Goal: Navigation & Orientation: Find specific page/section

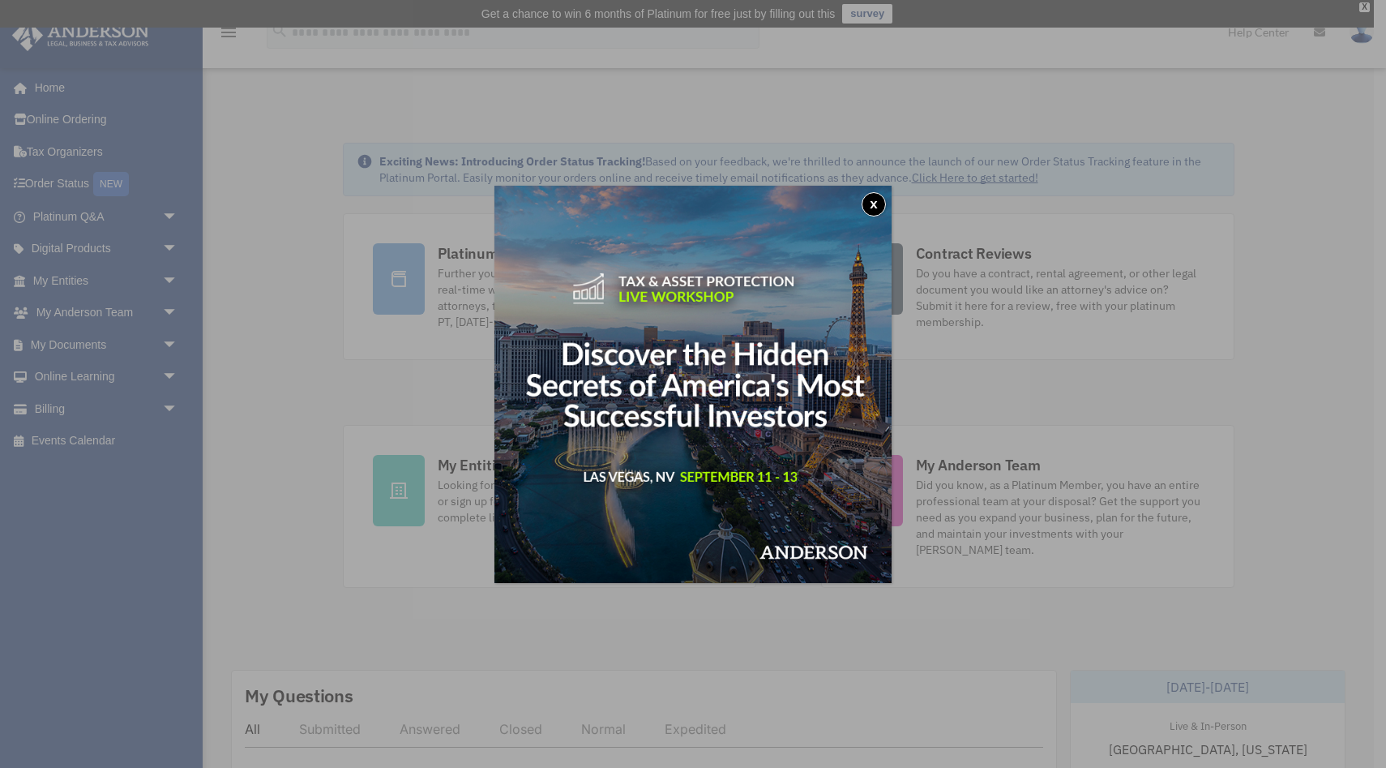
click at [88, 353] on div "x" at bounding box center [693, 384] width 1386 height 768
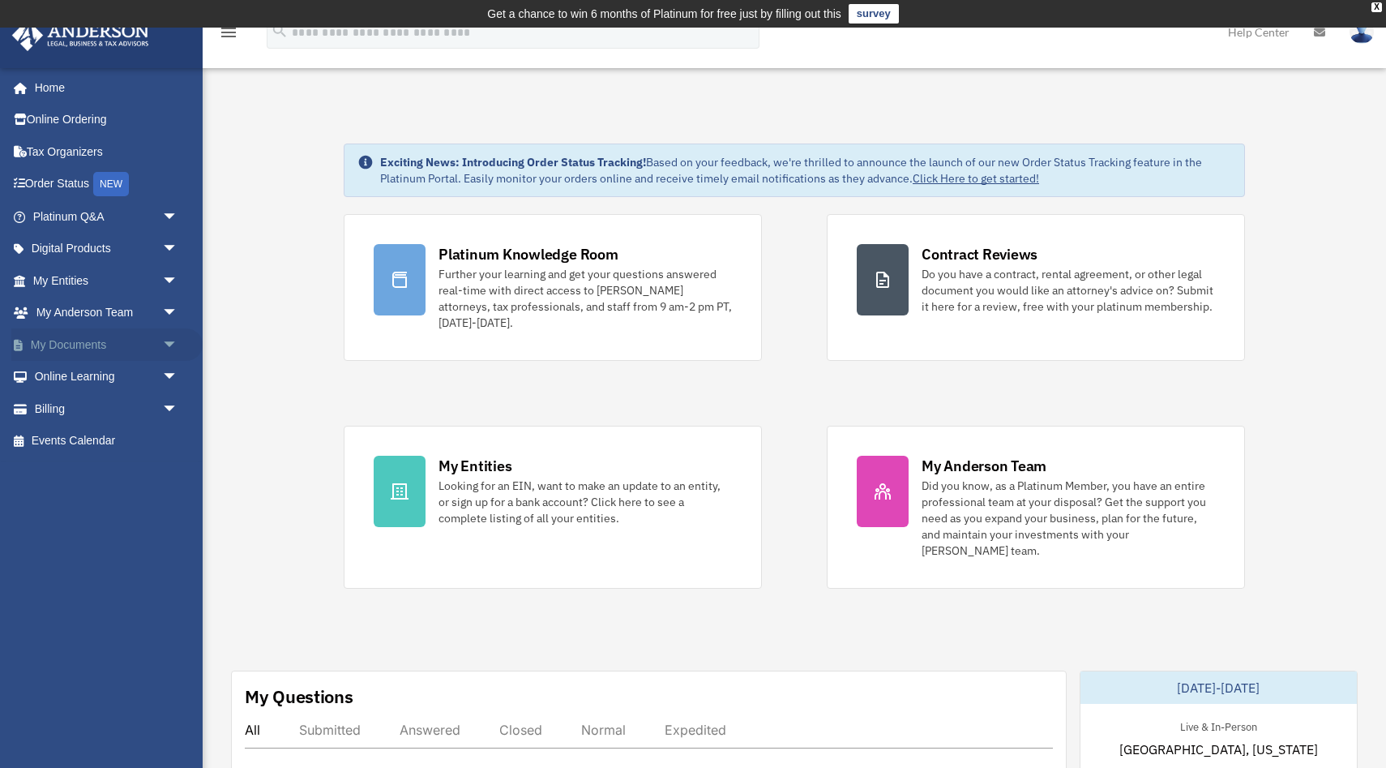
click at [88, 342] on link "My Documents arrow_drop_down" at bounding box center [106, 344] width 191 height 32
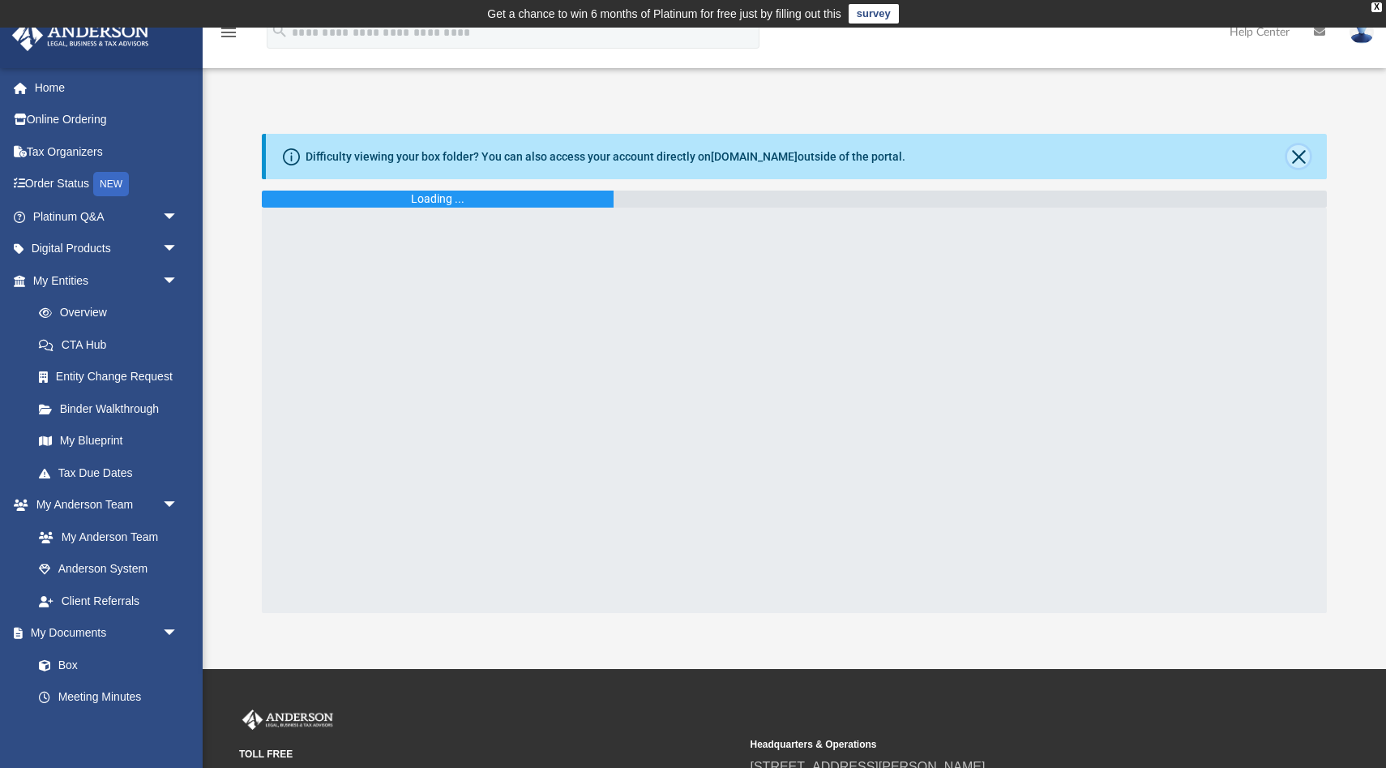
click at [1300, 155] on button "Close" at bounding box center [1298, 156] width 23 height 23
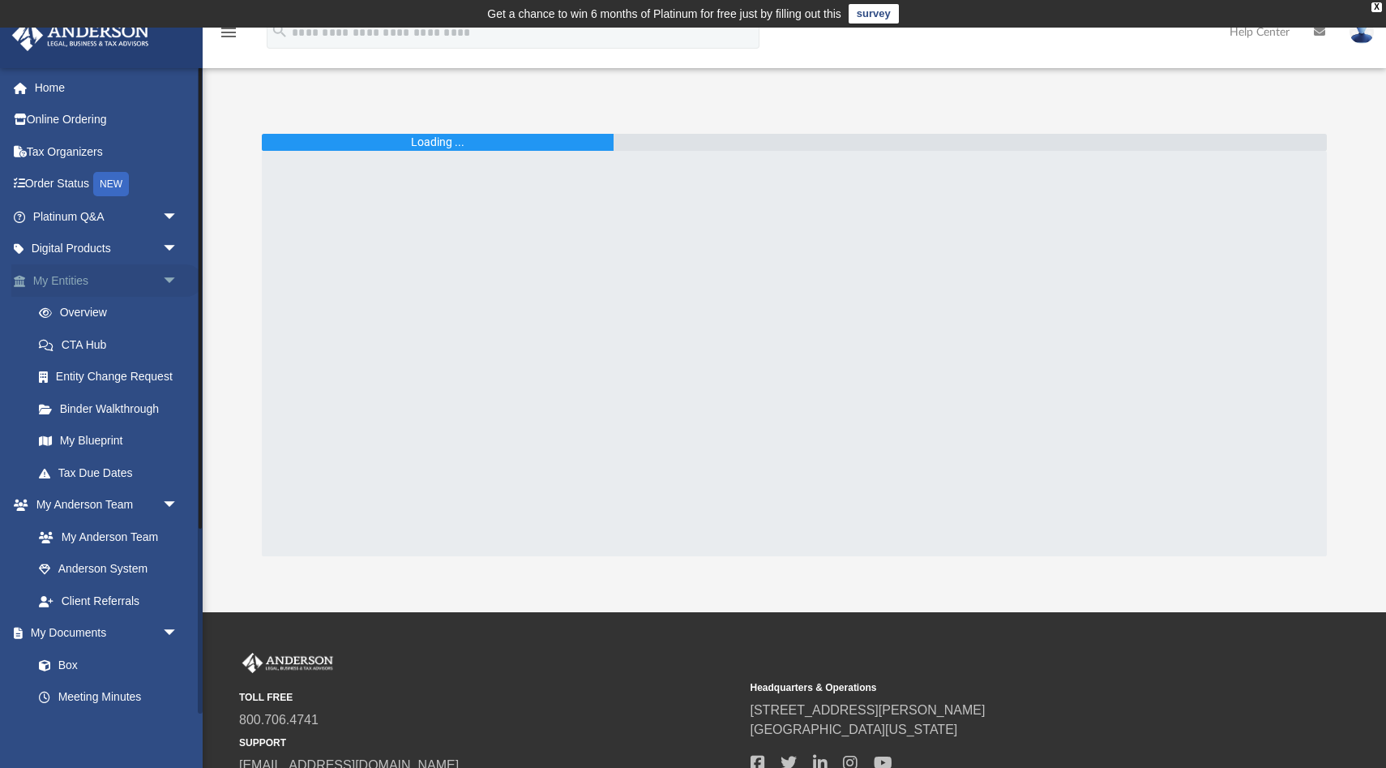
click at [96, 285] on link "My Entities arrow_drop_down" at bounding box center [106, 280] width 191 height 32
click at [176, 284] on span "arrow_drop_down" at bounding box center [178, 280] width 32 height 33
click at [171, 287] on span "arrow_drop_up" at bounding box center [178, 280] width 32 height 33
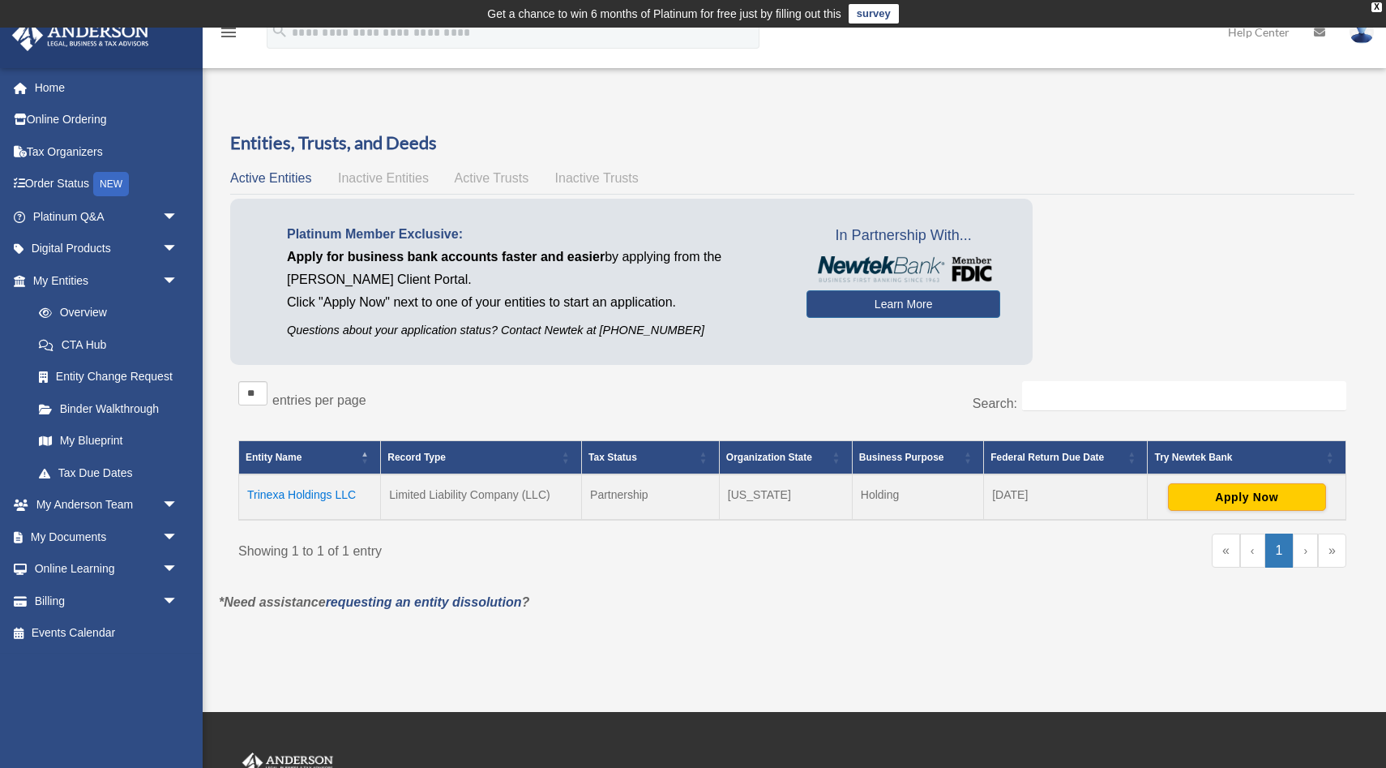
click at [302, 489] on td "Trinexa Holdings LLC" at bounding box center [310, 496] width 142 height 45
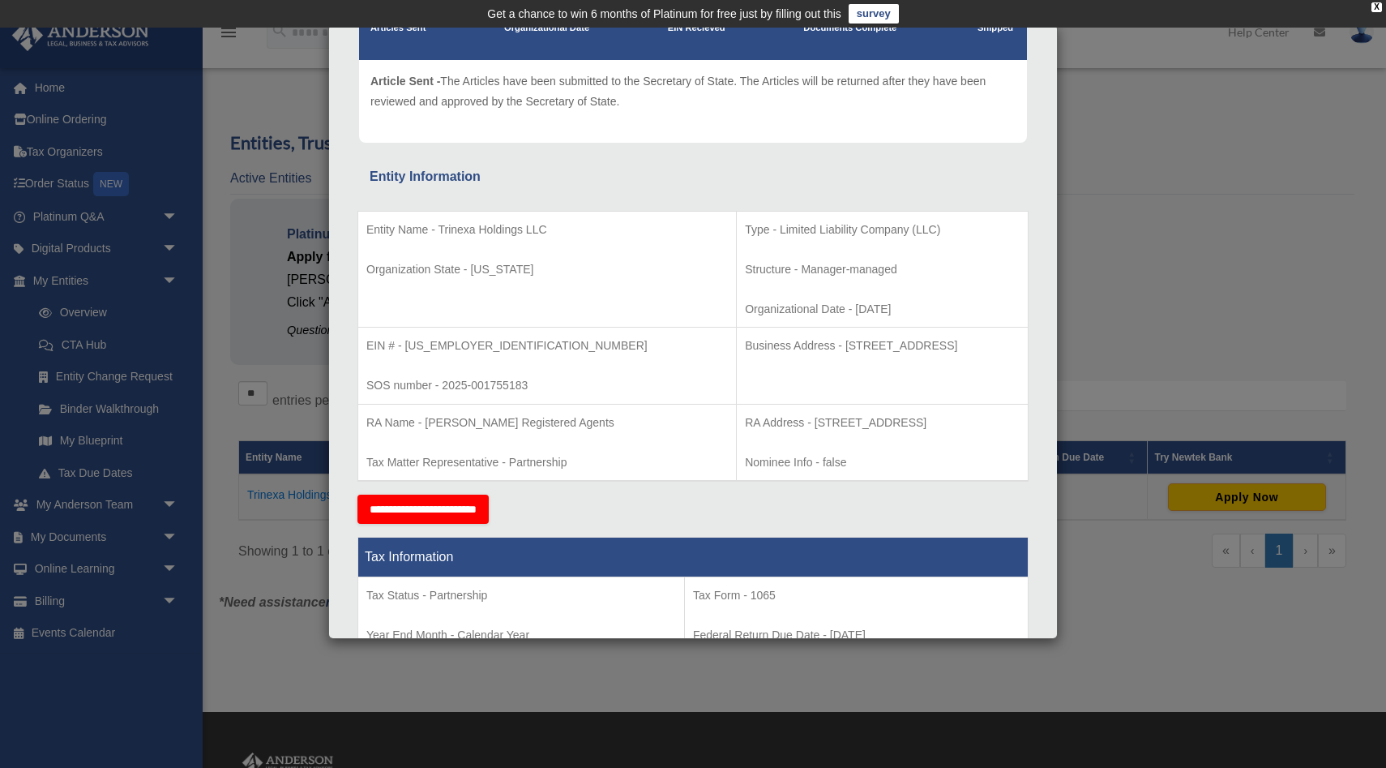
scroll to position [153, 0]
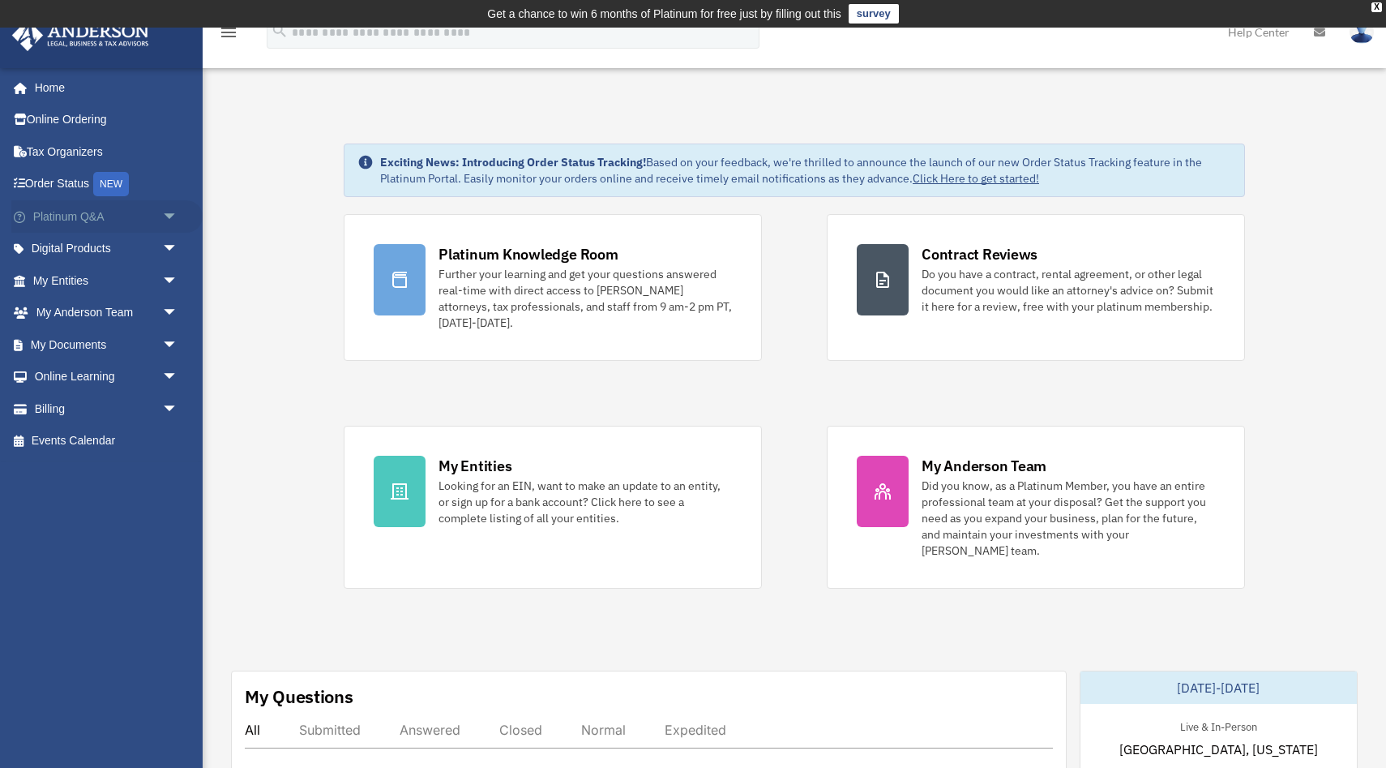
click at [84, 219] on link "Platinum Q&A arrow_drop_down" at bounding box center [106, 216] width 191 height 32
click at [93, 220] on link "Platinum Q&A arrow_drop_down" at bounding box center [106, 216] width 191 height 32
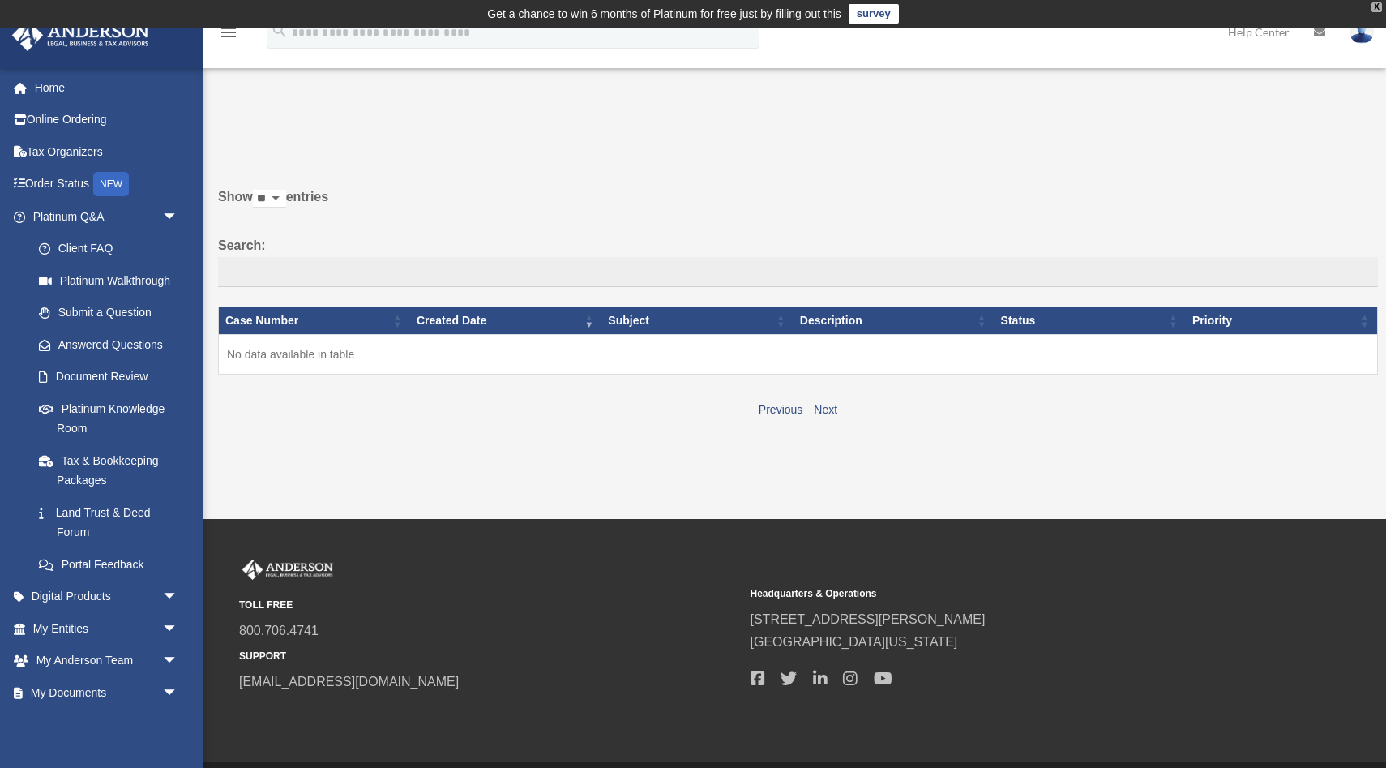
click at [1378, 9] on div "X" at bounding box center [1377, 7] width 11 height 10
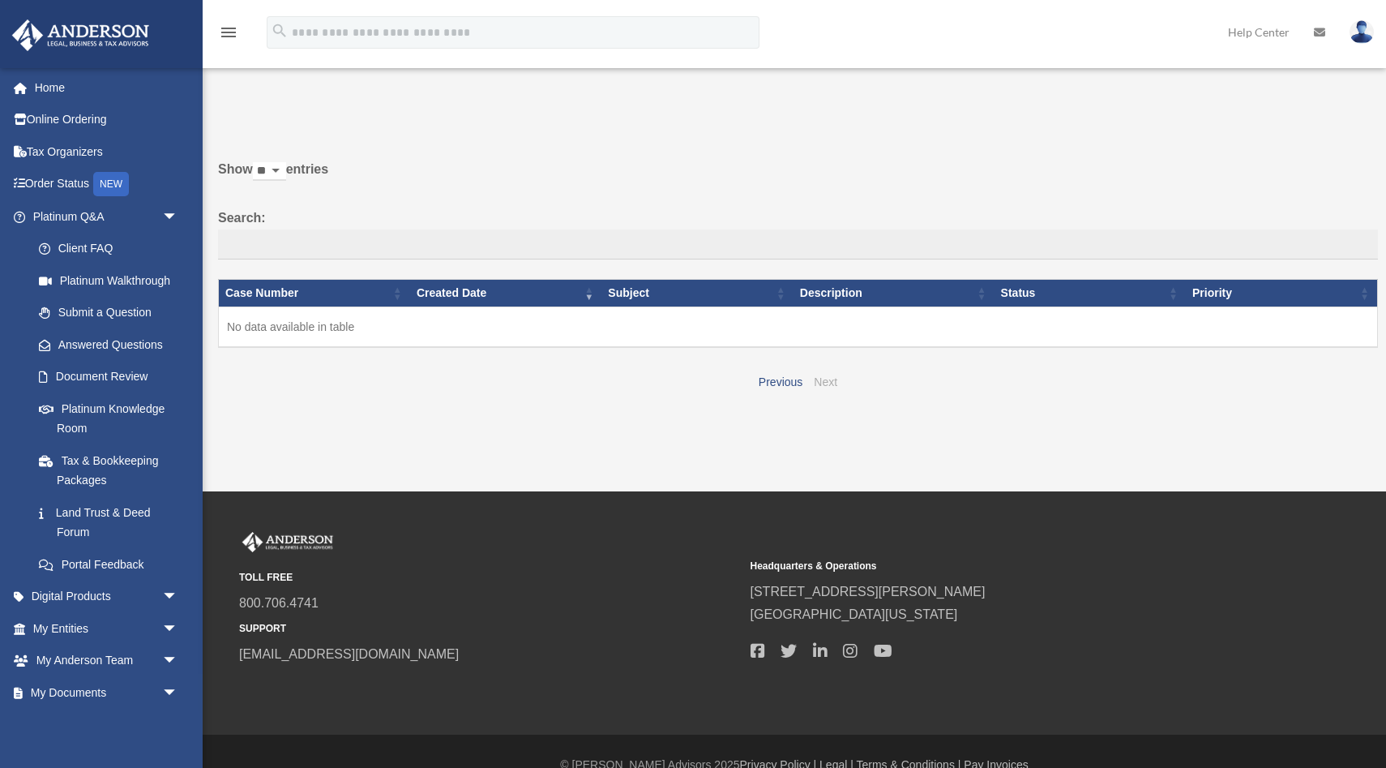
click at [827, 375] on link "Next" at bounding box center [826, 381] width 24 height 13
click at [824, 381] on link "Next" at bounding box center [826, 381] width 24 height 13
click at [116, 317] on link "Submit a Question" at bounding box center [113, 313] width 180 height 32
click at [124, 309] on link "Submit a Question" at bounding box center [113, 313] width 180 height 32
click at [102, 623] on link "My Entities arrow_drop_down" at bounding box center [106, 628] width 191 height 32
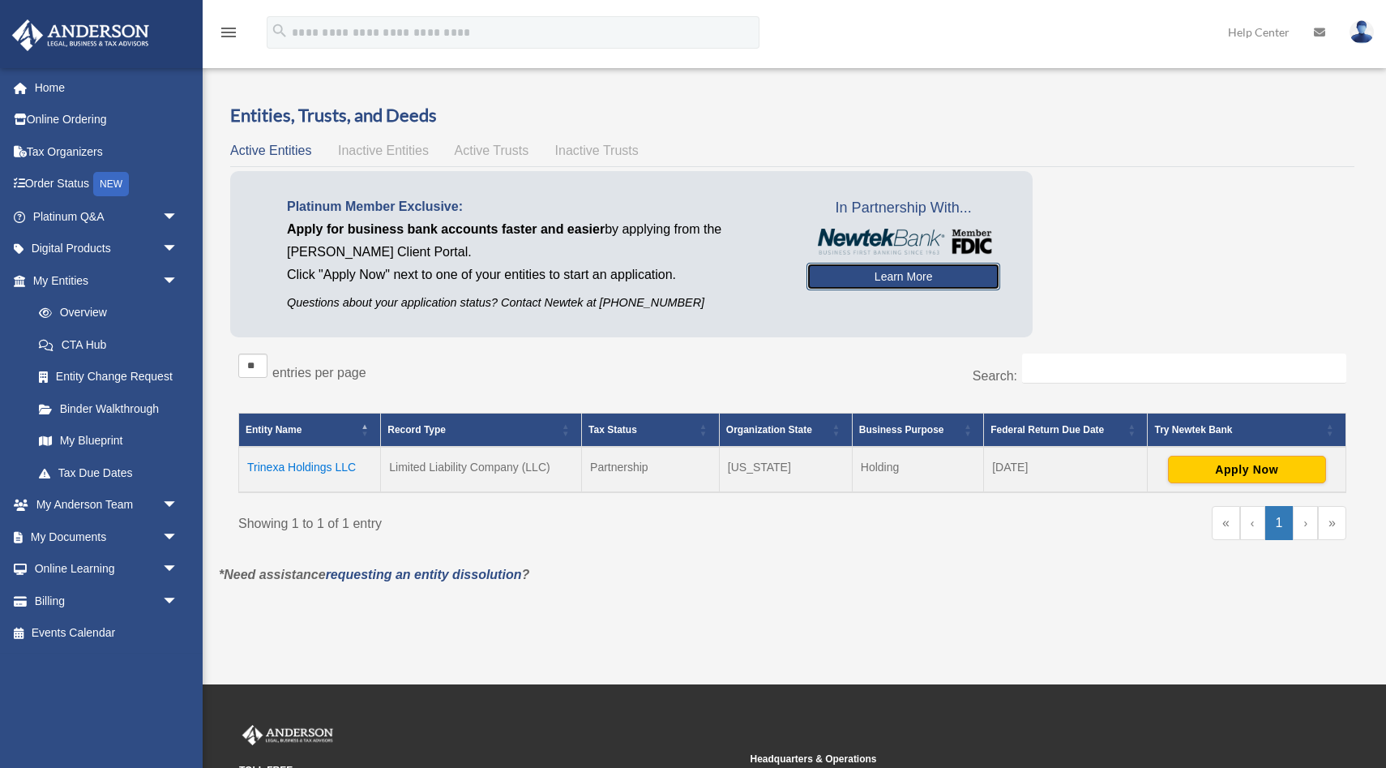
click at [876, 285] on link "Learn More" at bounding box center [904, 277] width 194 height 28
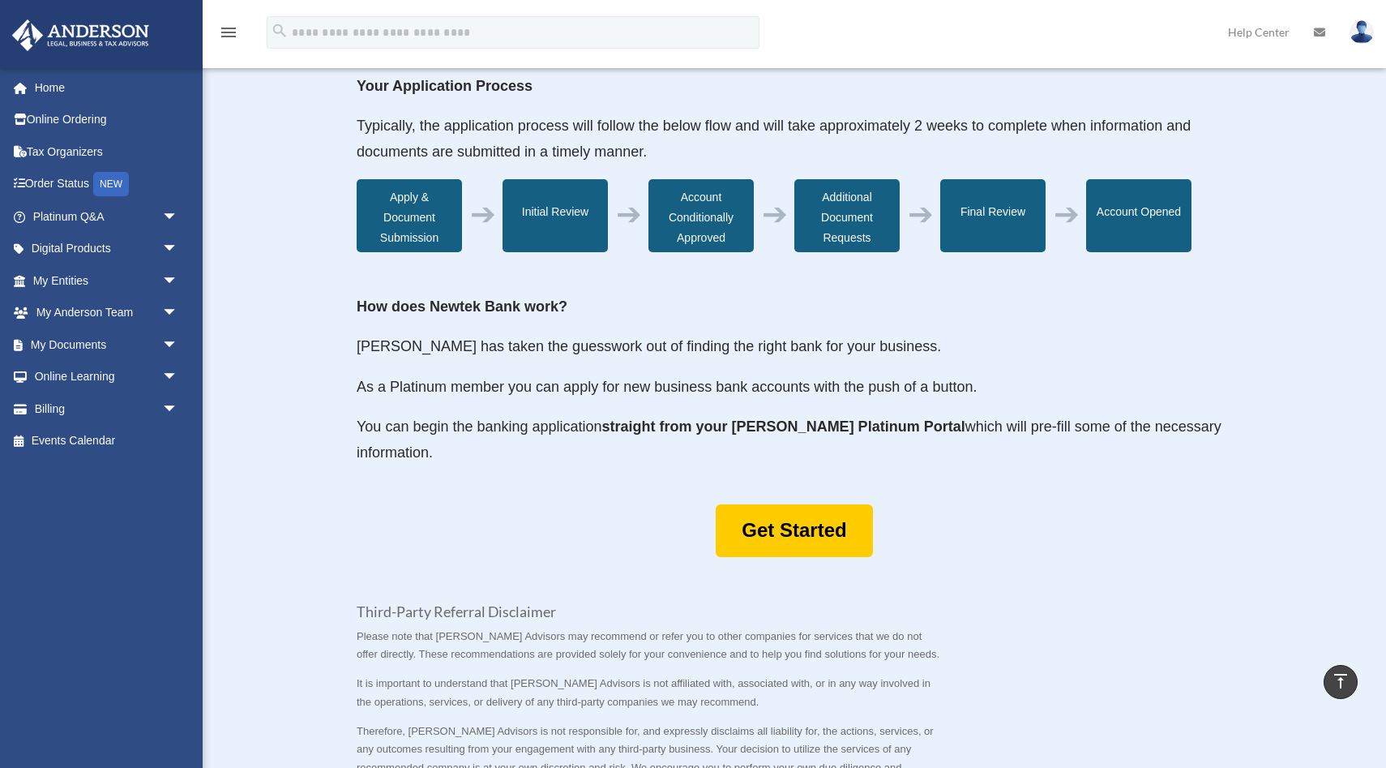
scroll to position [511, 0]
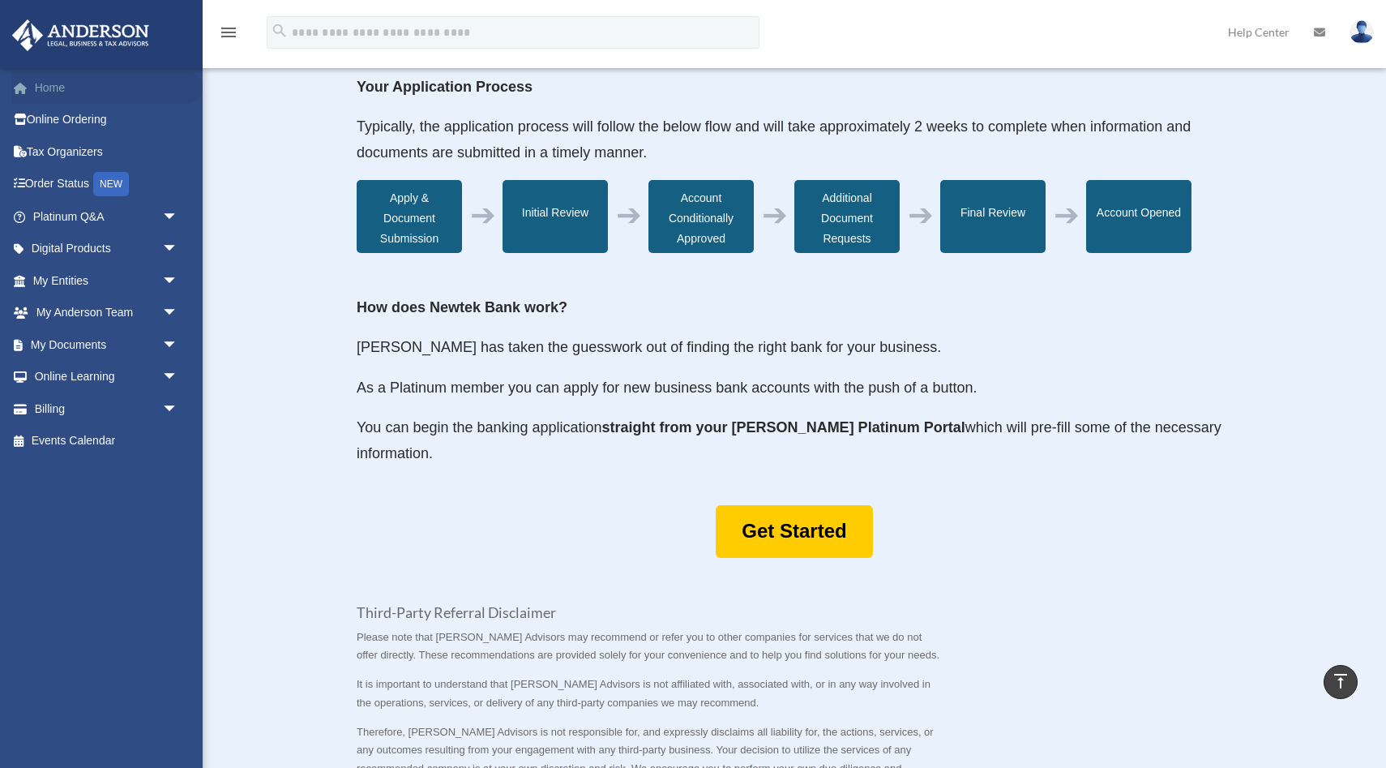
click at [63, 93] on link "Home" at bounding box center [106, 87] width 191 height 32
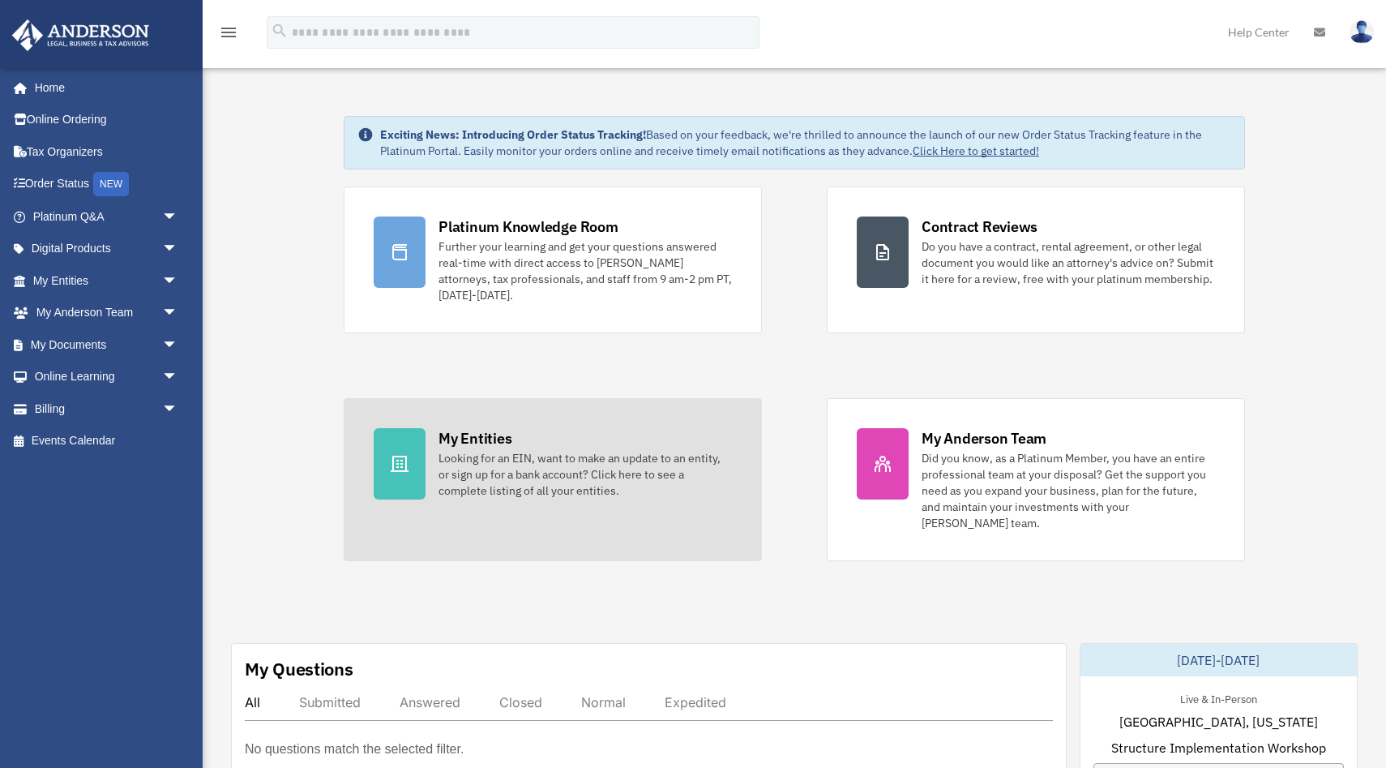
click at [542, 432] on div "My Entities Looking for an EIN, want to make an update to an entity, or sign up…" at bounding box center [585, 463] width 293 height 71
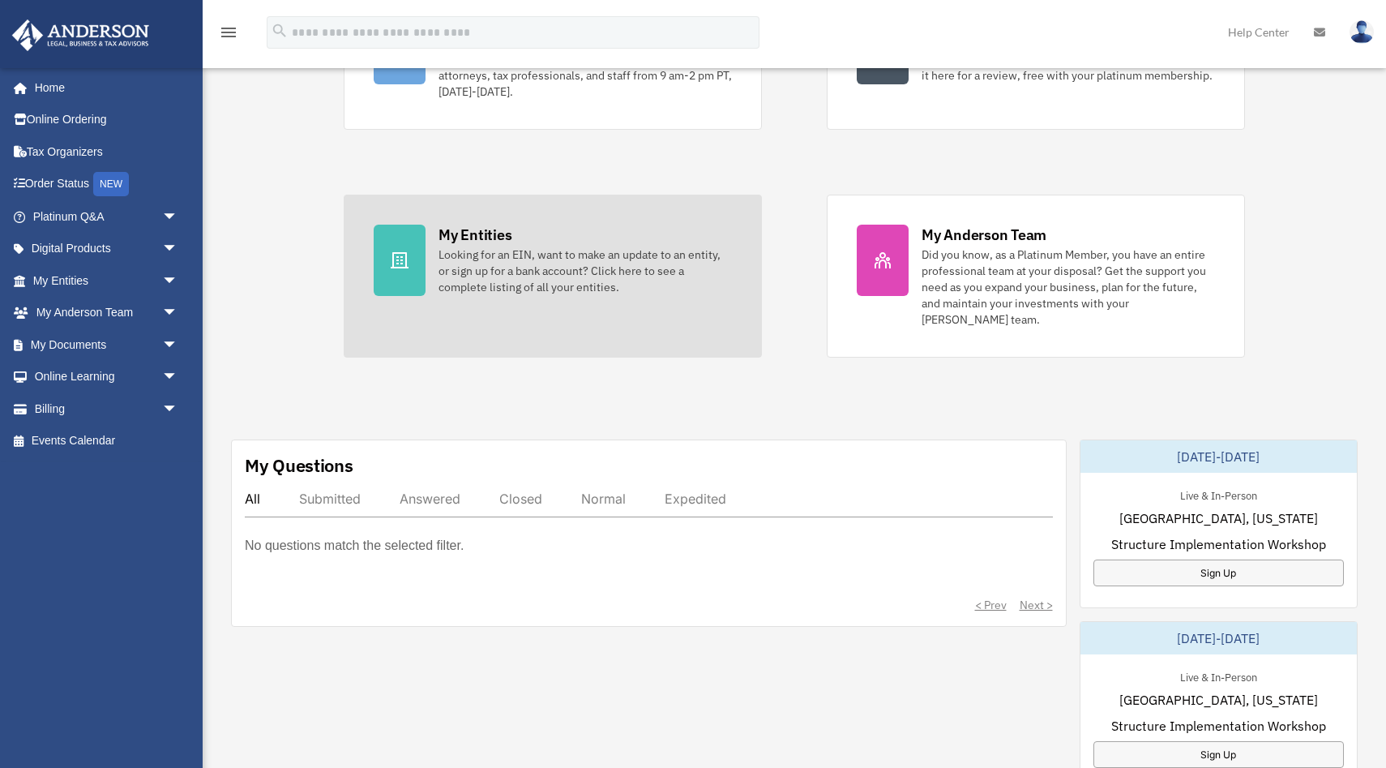
scroll to position [212, 0]
